Goal: Information Seeking & Learning: Check status

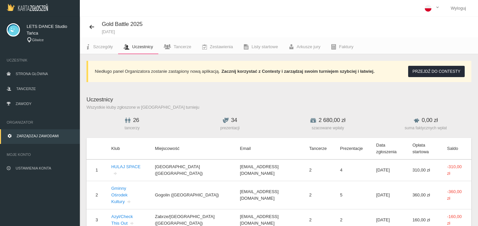
click at [140, 49] on span "Uczestnicy" at bounding box center [142, 46] width 21 height 5
click at [181, 46] on span "Tancerze" at bounding box center [183, 46] width 18 height 5
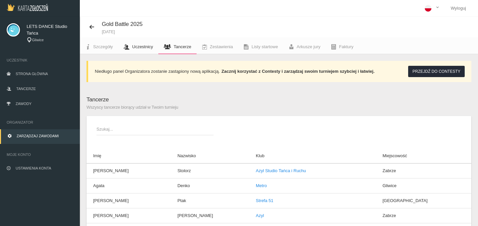
click at [141, 46] on span "Uczestnicy" at bounding box center [142, 46] width 21 height 5
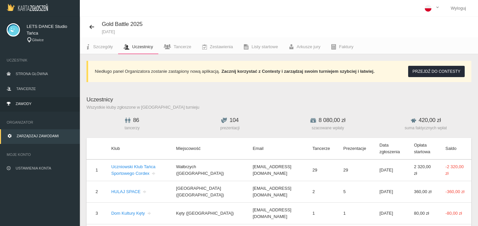
click at [26, 104] on span "Zawody" at bounding box center [24, 104] width 16 height 4
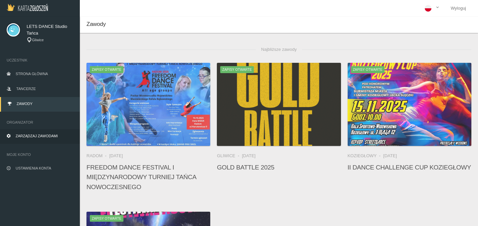
click at [29, 139] on link "Zarządzaj zawodami" at bounding box center [40, 136] width 80 height 15
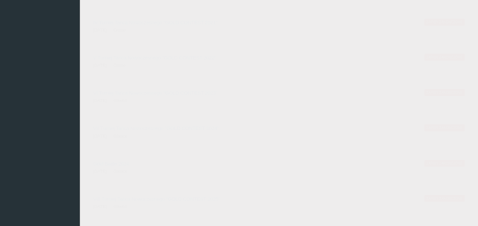
scroll to position [191, 0]
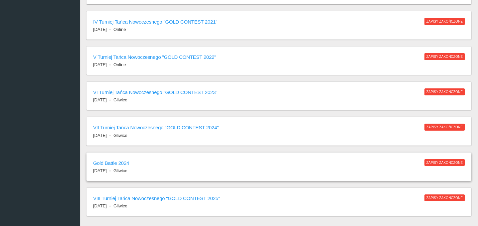
click at [116, 161] on h6 "Gold Battle 2024" at bounding box center [255, 163] width 325 height 8
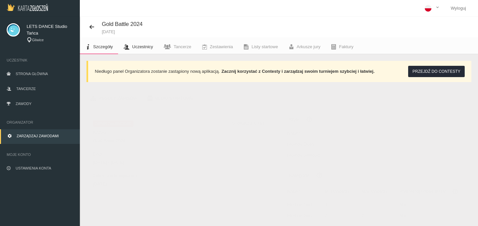
click at [146, 50] on link "Uczestnicy" at bounding box center [138, 47] width 40 height 15
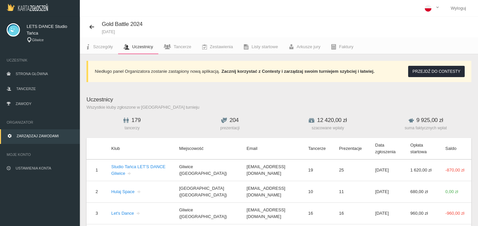
click at [33, 133] on link "Zarządzaj zawodami" at bounding box center [40, 136] width 80 height 15
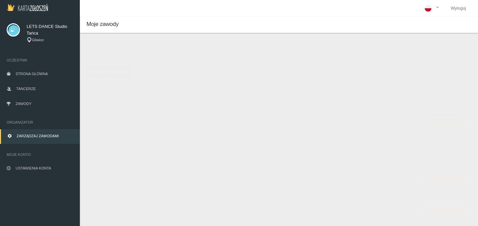
click at [119, 121] on h6 "Gold Battle 2025" at bounding box center [258, 123] width 331 height 8
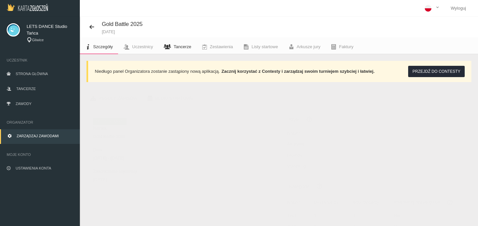
click at [179, 49] on span "Tancerze" at bounding box center [183, 46] width 18 height 5
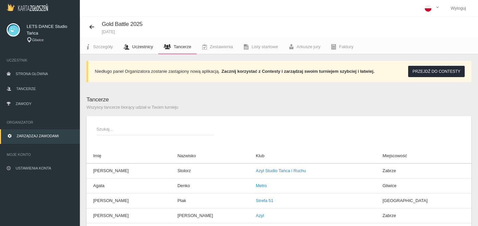
click at [146, 49] on span "Uczestnicy" at bounding box center [142, 46] width 21 height 5
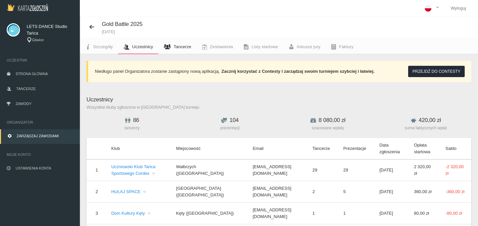
click at [172, 48] on link "Tancerze" at bounding box center [177, 47] width 38 height 15
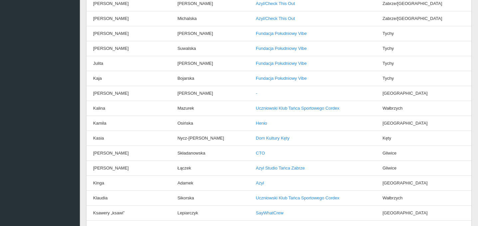
scroll to position [647, 0]
click at [99, 94] on td "Kajetan" at bounding box center [128, 93] width 84 height 15
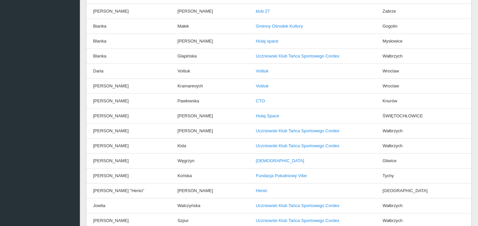
scroll to position [0, 0]
